Goal: Task Accomplishment & Management: Manage account settings

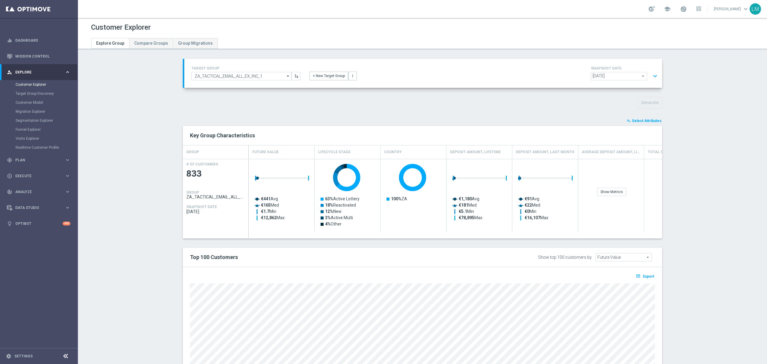
scroll to position [24, 0]
click at [59, 58] on link "Mission Control" at bounding box center [42, 56] width 55 height 16
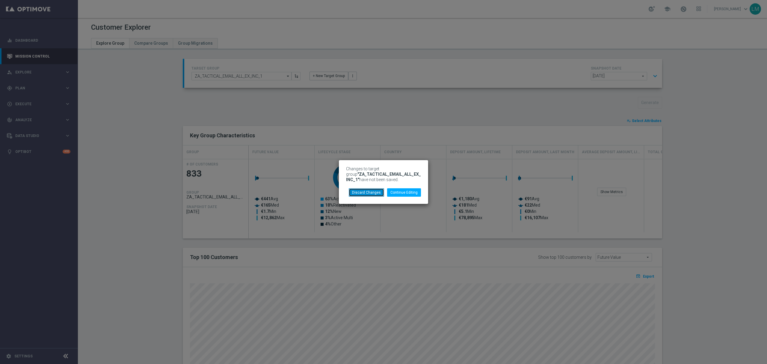
click at [373, 196] on button "Discard Changes" at bounding box center [366, 192] width 35 height 8
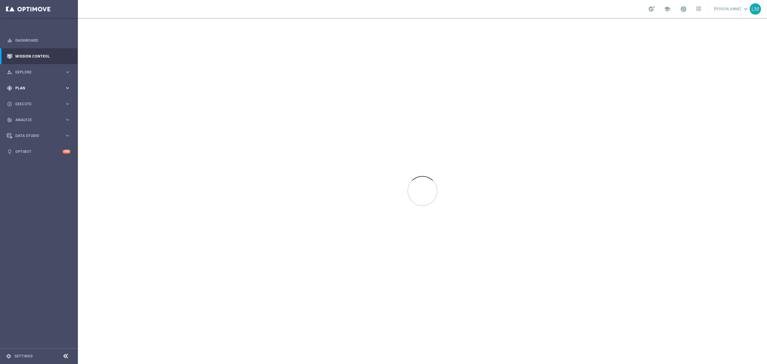
click at [38, 87] on span "Plan" at bounding box center [39, 88] width 49 height 4
click at [29, 152] on div "play_circle_outline Execute keyboard_arrow_right" at bounding box center [38, 158] width 77 height 16
click at [32, 86] on span "Plan" at bounding box center [39, 88] width 49 height 4
click at [37, 96] on div "Target Groups" at bounding box center [47, 100] width 62 height 9
click at [35, 101] on link "Target Groups" at bounding box center [39, 100] width 47 height 5
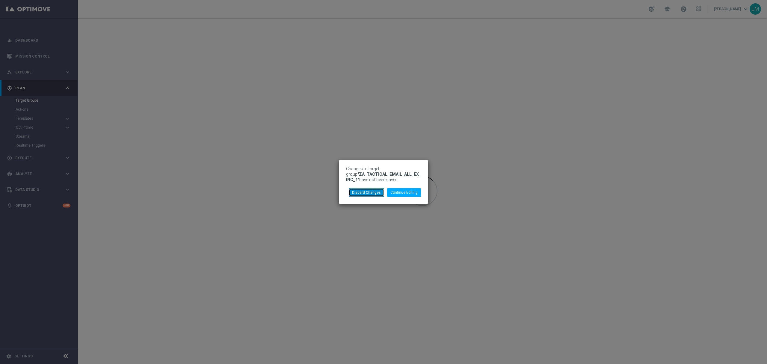
click at [379, 190] on button "Discard Changes" at bounding box center [366, 192] width 35 height 8
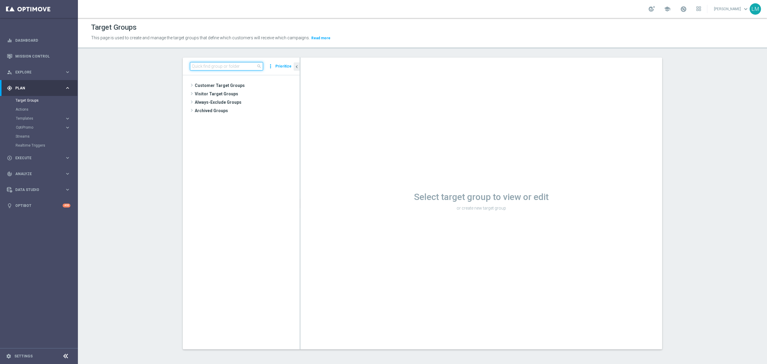
click at [241, 62] on input at bounding box center [226, 66] width 73 height 8
paste input "ZA_TACTICAL_EMAIL_ALL_EX_INC_1"
drag, startPoint x: 240, startPoint y: 69, endPoint x: 260, endPoint y: 72, distance: 20.0
click at [257, 72] on div "ZA_TACTICAL_EMAIL_ALL_EX_INC_1 close more_vert Prioritize" at bounding box center [241, 66] width 117 height 18
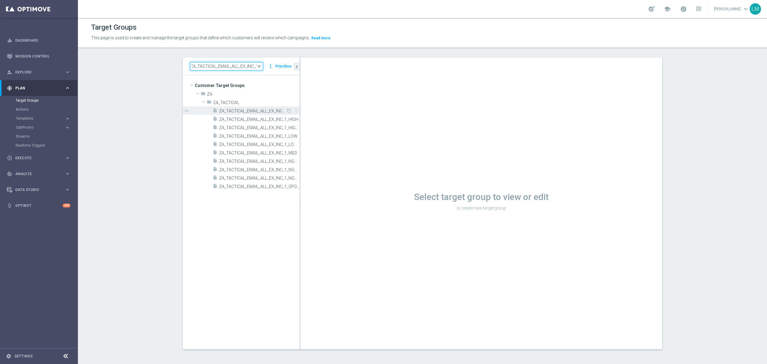
type input "ZA_TACTICAL_EMAIL_ALL_EX_INC_1"
click at [267, 109] on span "ZA_TACTICAL_EMAIL_ALL_EX_INC_1" at bounding box center [252, 110] width 67 height 5
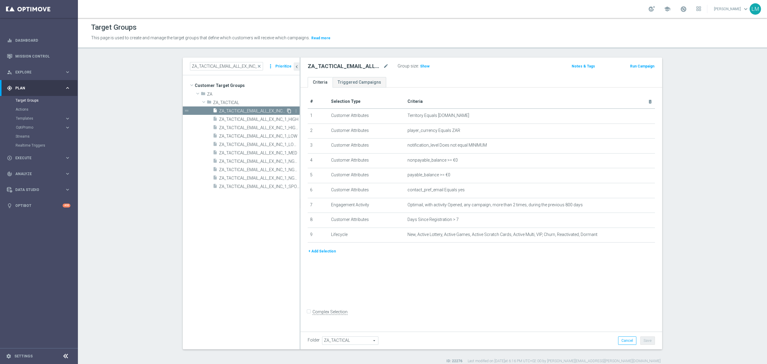
click at [287, 111] on icon "content_copy" at bounding box center [289, 110] width 5 height 5
click at [383, 64] on icon "mode_edit" at bounding box center [385, 66] width 5 height 7
drag, startPoint x: 383, startPoint y: 64, endPoint x: 390, endPoint y: 78, distance: 16.1
click at [389, 76] on div "ZA_TACTICAL_EMAIL_GAMES_XSELL_FOLLOW_UP Group size : Show Notes & Tags Run Camp…" at bounding box center [480, 66] width 361 height 19
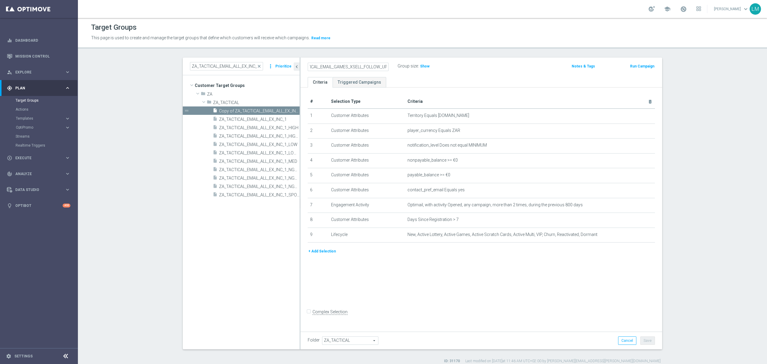
type input "ZA_TACTICAL_EMAIL_GAMES_XSELL_FOLLOW_UP"
click at [392, 79] on ul "Criteria Triggered Campaigns" at bounding box center [480, 82] width 361 height 10
click at [640, 237] on icon "delete_forever" at bounding box center [642, 234] width 5 height 5
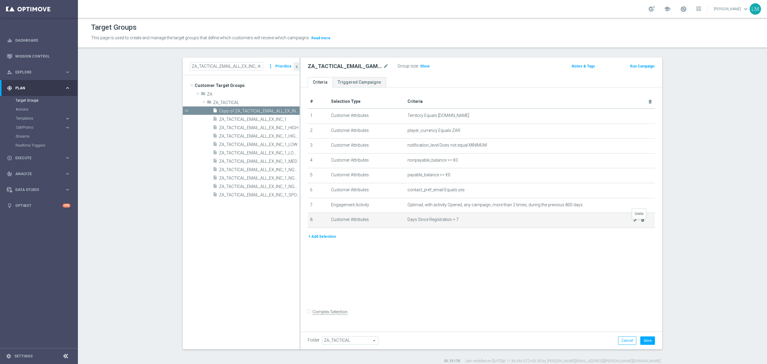
click at [640, 222] on icon "delete_forever" at bounding box center [642, 219] width 5 height 5
click at [640, 206] on icon "delete_forever" at bounding box center [642, 204] width 5 height 5
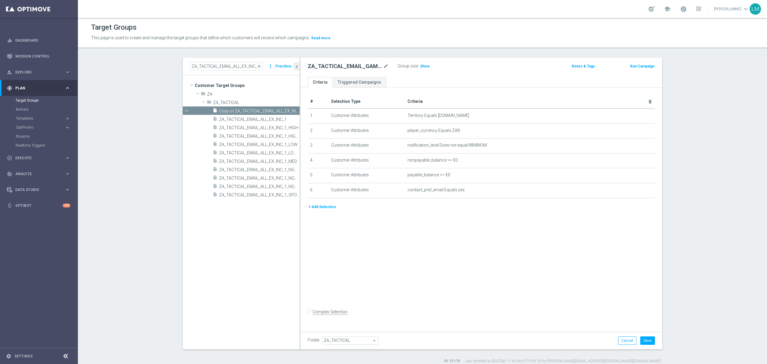
click at [326, 209] on button "+ Add Selection" at bounding box center [322, 206] width 29 height 7
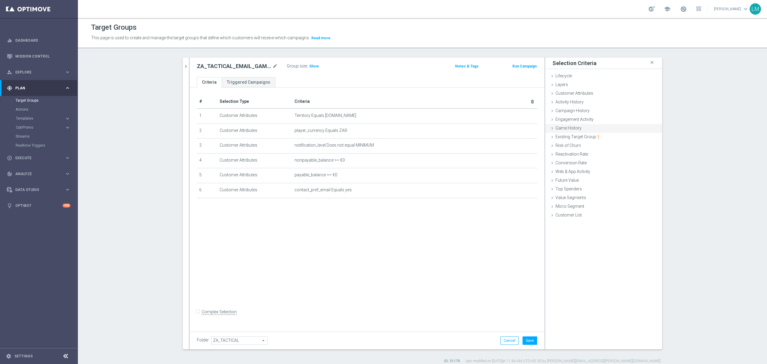
click at [570, 131] on div "Game History done" at bounding box center [603, 128] width 117 height 9
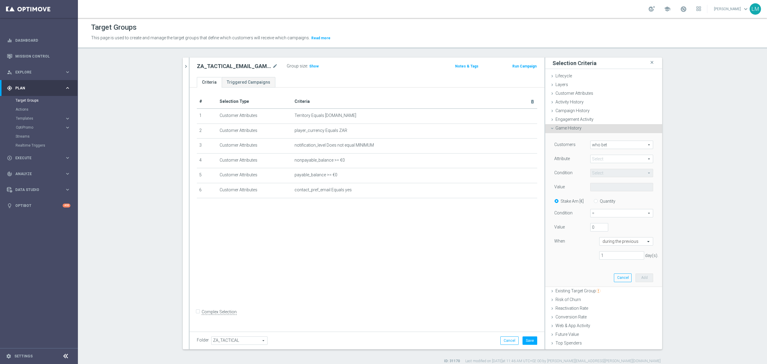
click at [600, 145] on span "who bet" at bounding box center [621, 145] width 62 height 8
click at [598, 153] on span "who bet" at bounding box center [621, 153] width 56 height 5
click at [598, 156] on span at bounding box center [621, 159] width 62 height 8
click at [614, 194] on label "GameType" at bounding box center [621, 191] width 63 height 8
type input "GameType"
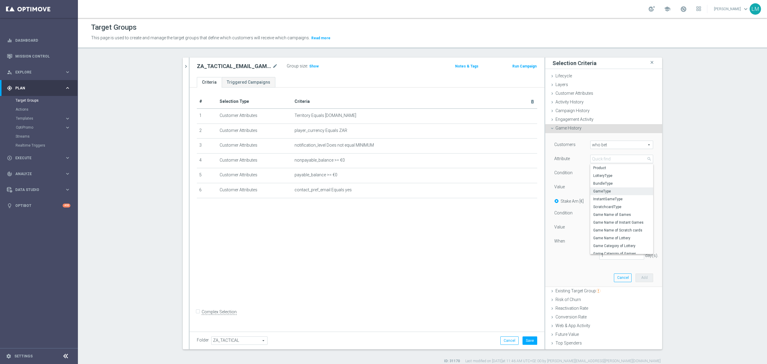
type input "Equals"
click at [606, 174] on span "Equals" at bounding box center [621, 173] width 62 height 8
click at [576, 178] on div "Condition" at bounding box center [567, 174] width 36 height 10
click at [616, 278] on button "Cancel" at bounding box center [623, 277] width 18 height 8
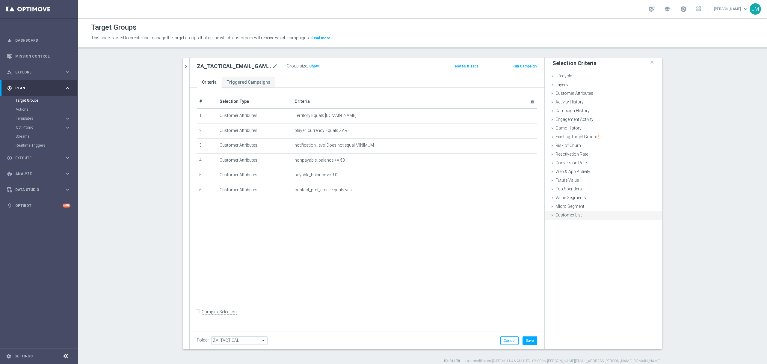
click at [586, 218] on div "Customer List done" at bounding box center [603, 215] width 117 height 9
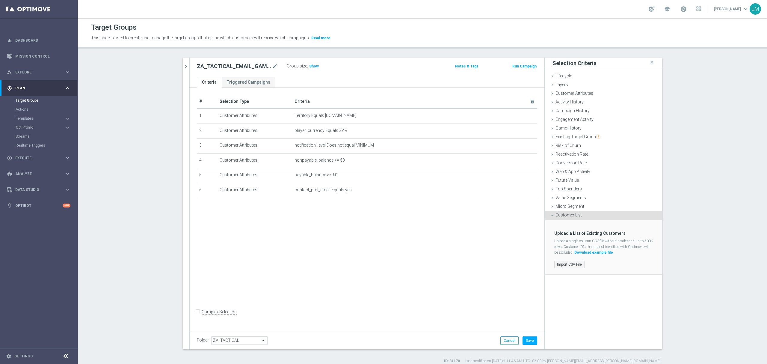
click at [568, 262] on label "Import CSV File" at bounding box center [569, 264] width 30 height 7
click at [0, 0] on input "Import CSV File" at bounding box center [0, 0] width 0 height 0
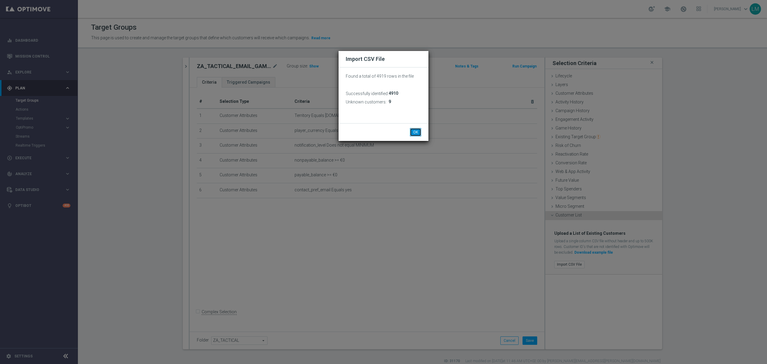
click at [413, 131] on button "OK" at bounding box center [415, 132] width 11 height 8
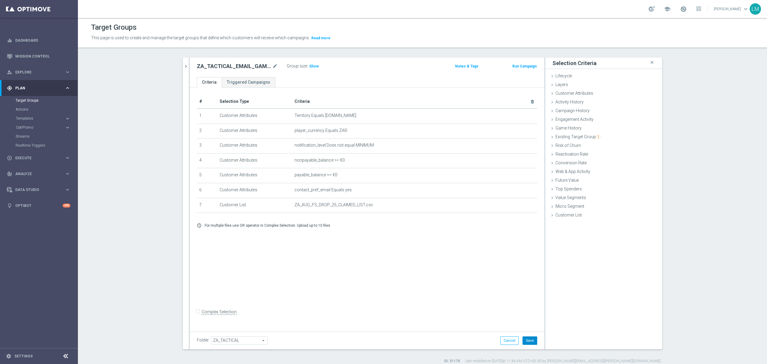
click at [528, 338] on button "Save" at bounding box center [529, 340] width 15 height 8
click at [309, 65] on span "Show" at bounding box center [314, 66] width 10 height 4
